Goal: Information Seeking & Learning: Compare options

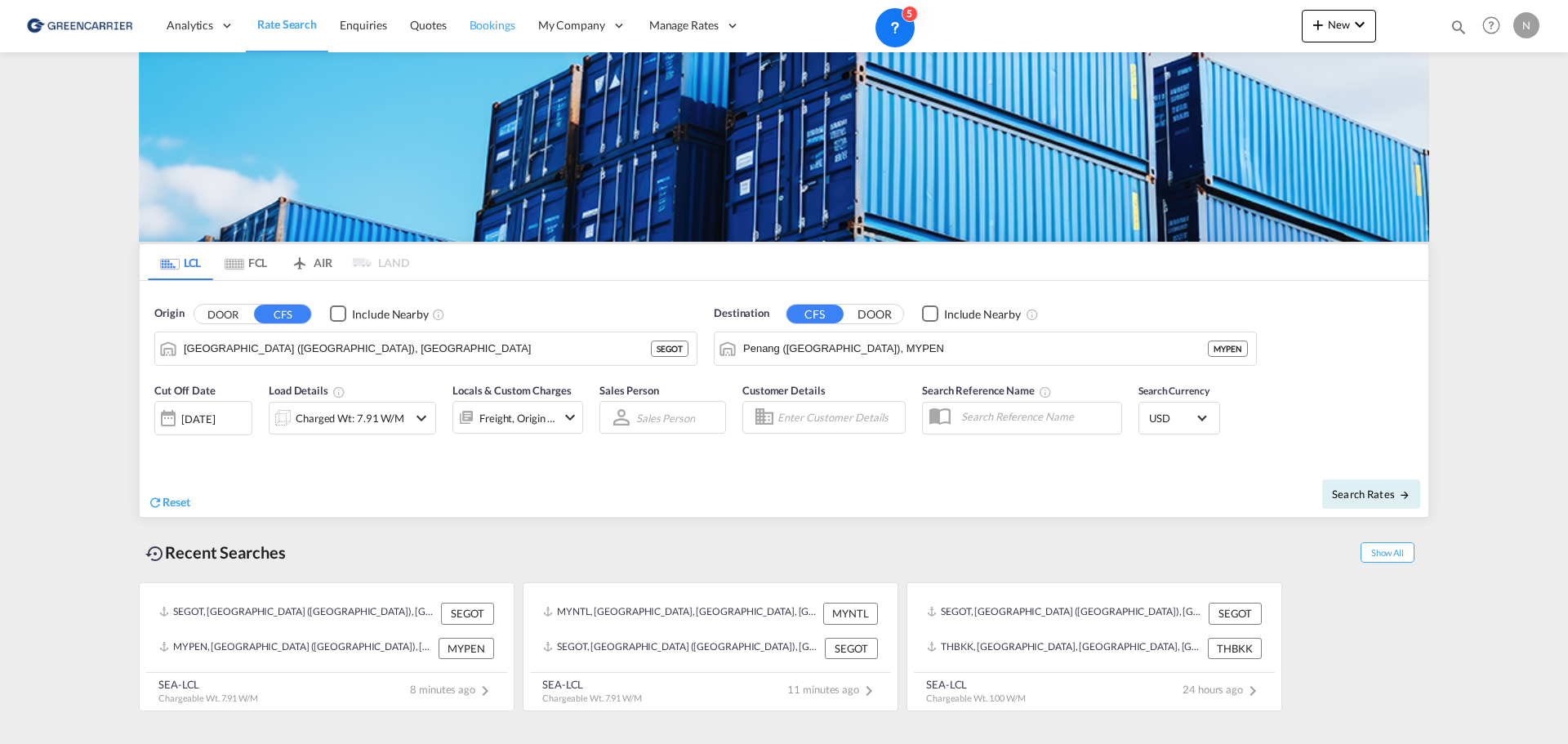
click at [481, 20] on span "Bookings" at bounding box center [491, 24] width 46 height 14
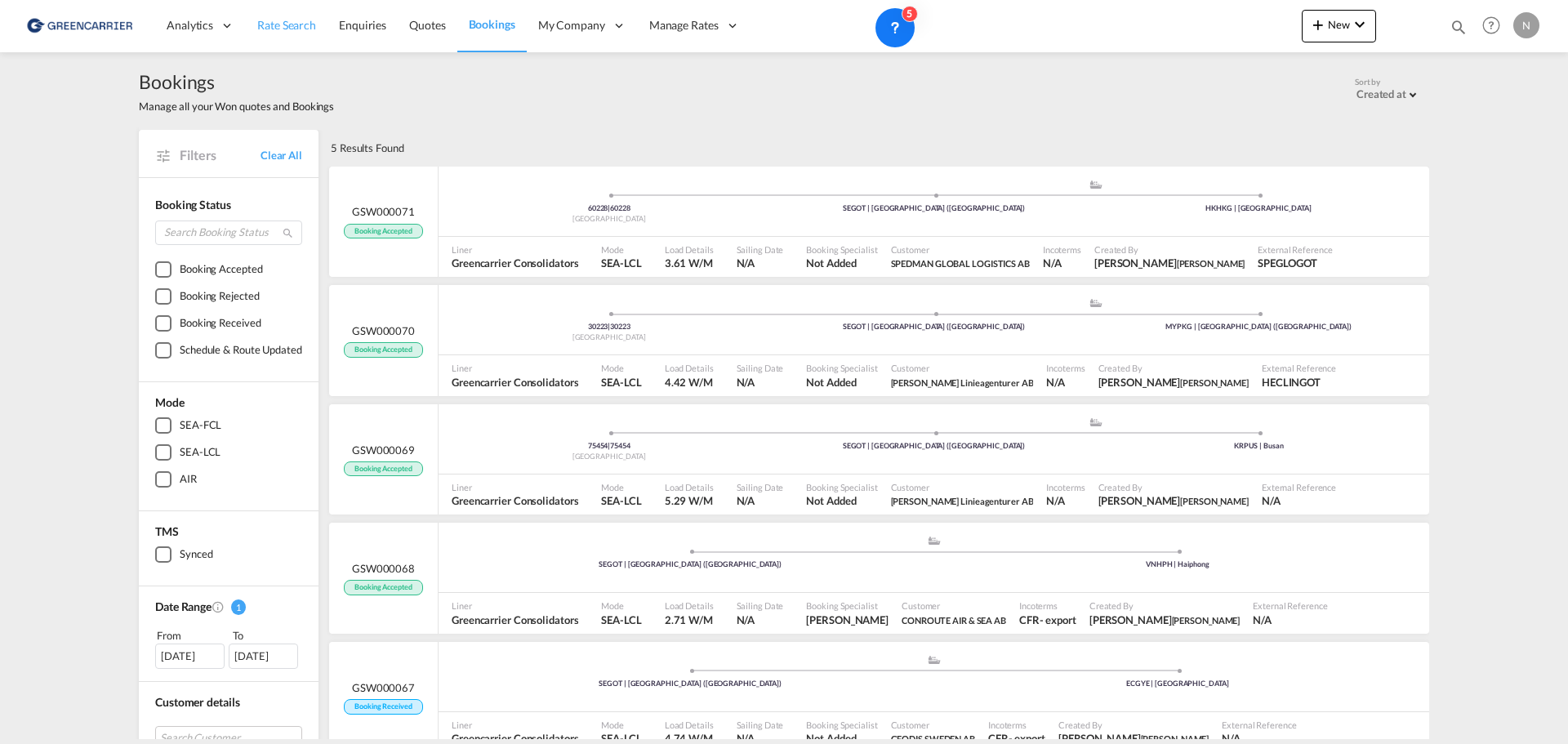
click at [267, 23] on span "Rate Search" at bounding box center [286, 24] width 59 height 14
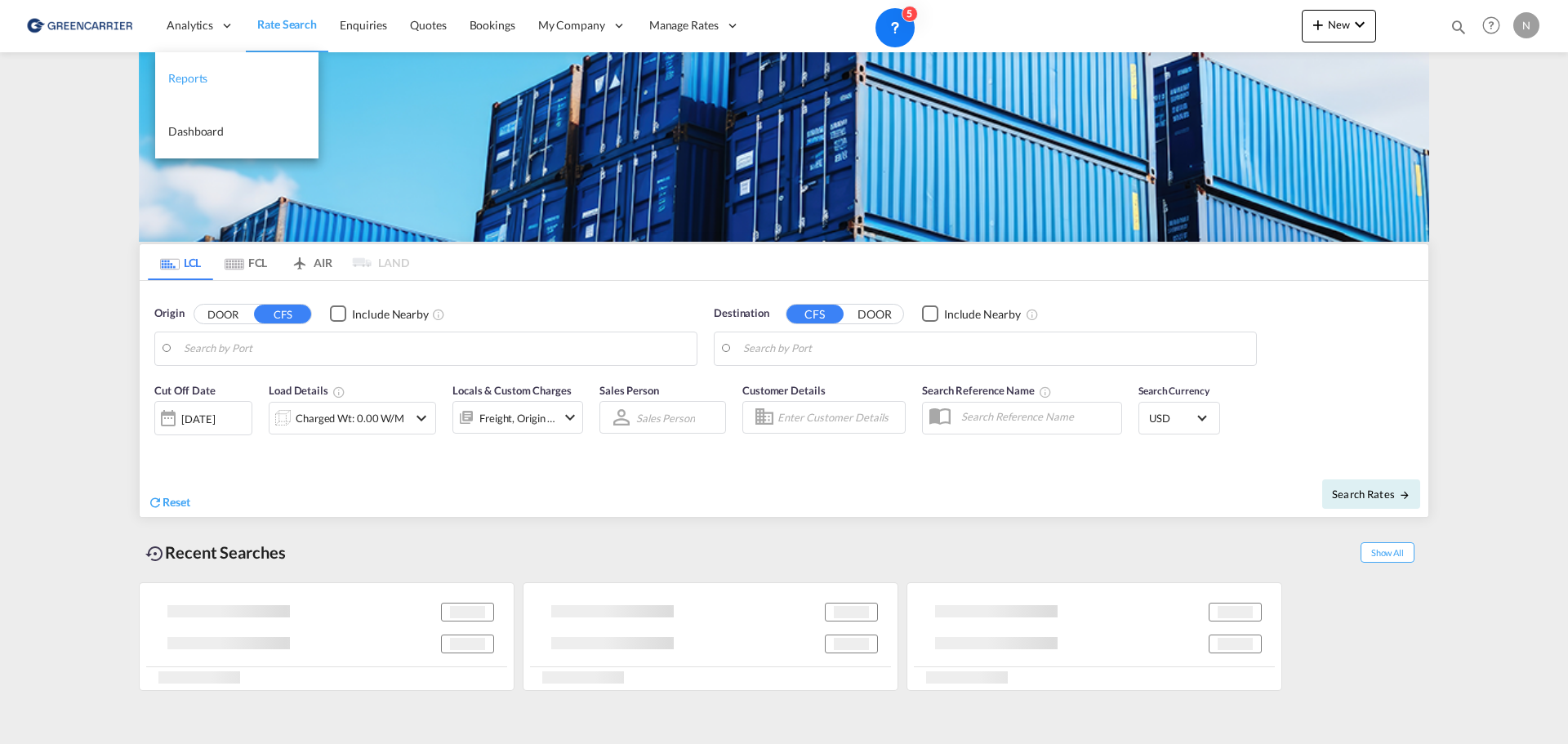
type input "[GEOGRAPHIC_DATA] ([GEOGRAPHIC_DATA]), [GEOGRAPHIC_DATA]"
type input "Penang ([GEOGRAPHIC_DATA]), MYPEN"
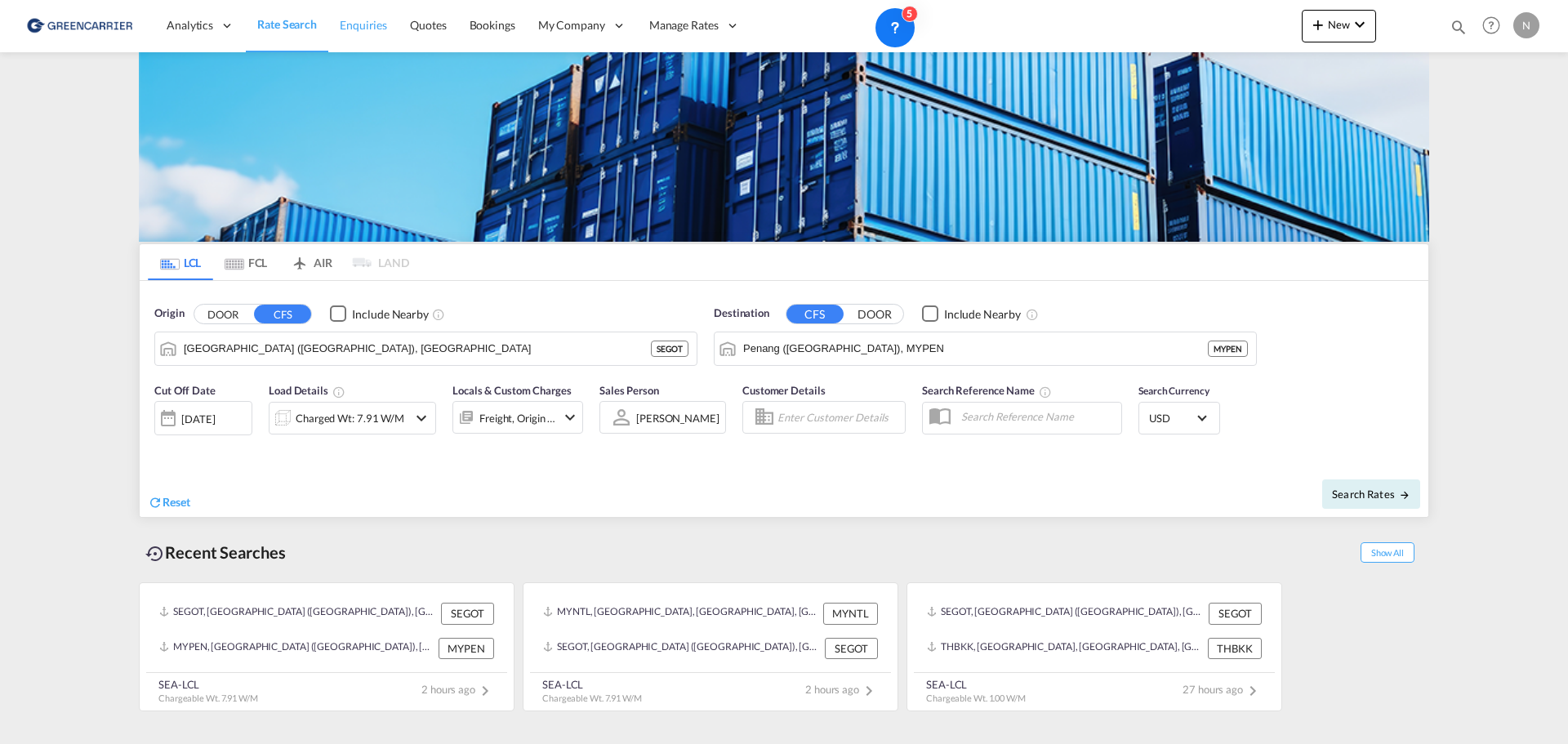
click at [366, 17] on link "Enquiries" at bounding box center [363, 25] width 71 height 53
